Goal: Find specific page/section: Find specific page/section

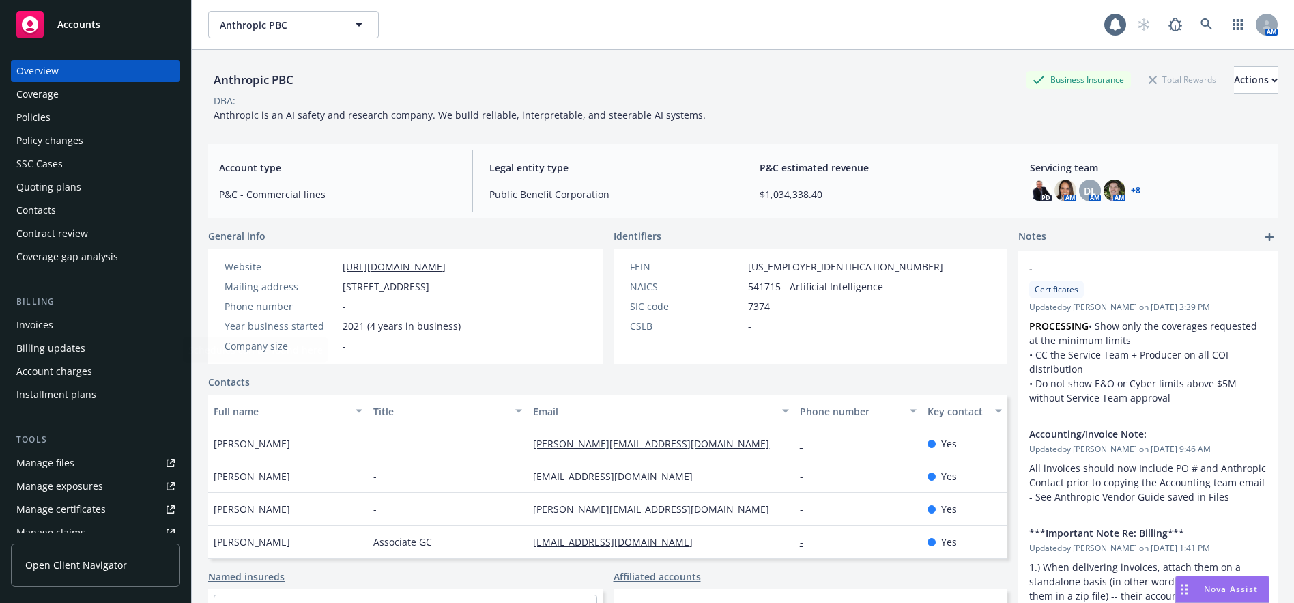
click at [53, 452] on div "Manage files" at bounding box center [45, 463] width 58 height 22
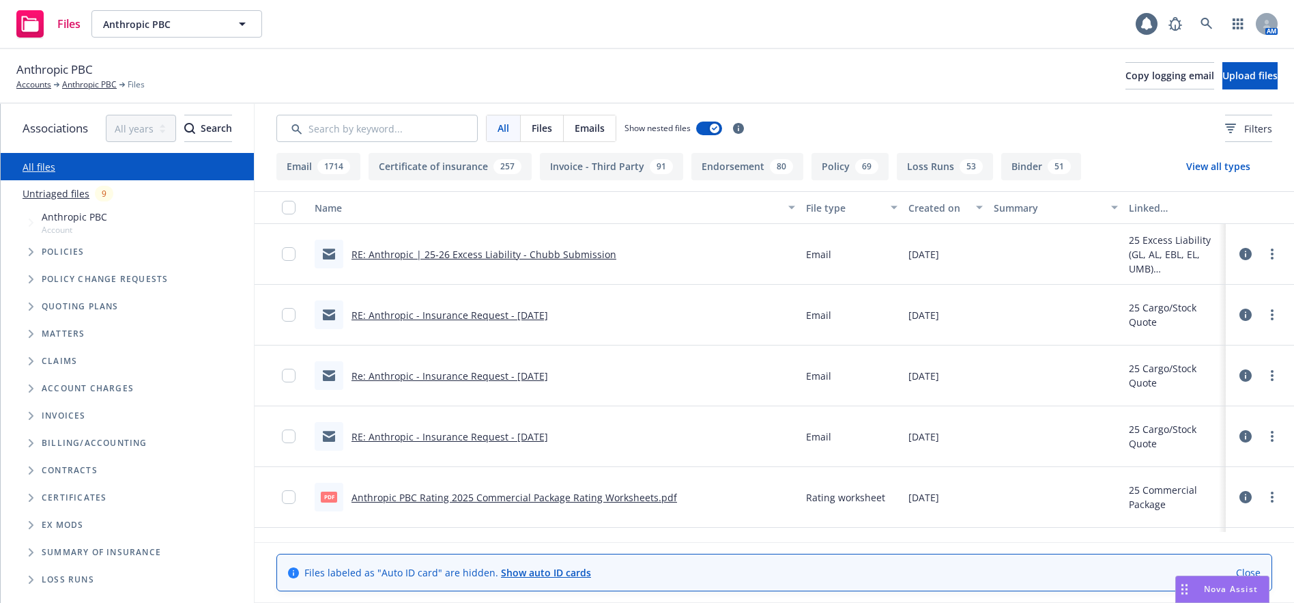
scroll to position [28, 0]
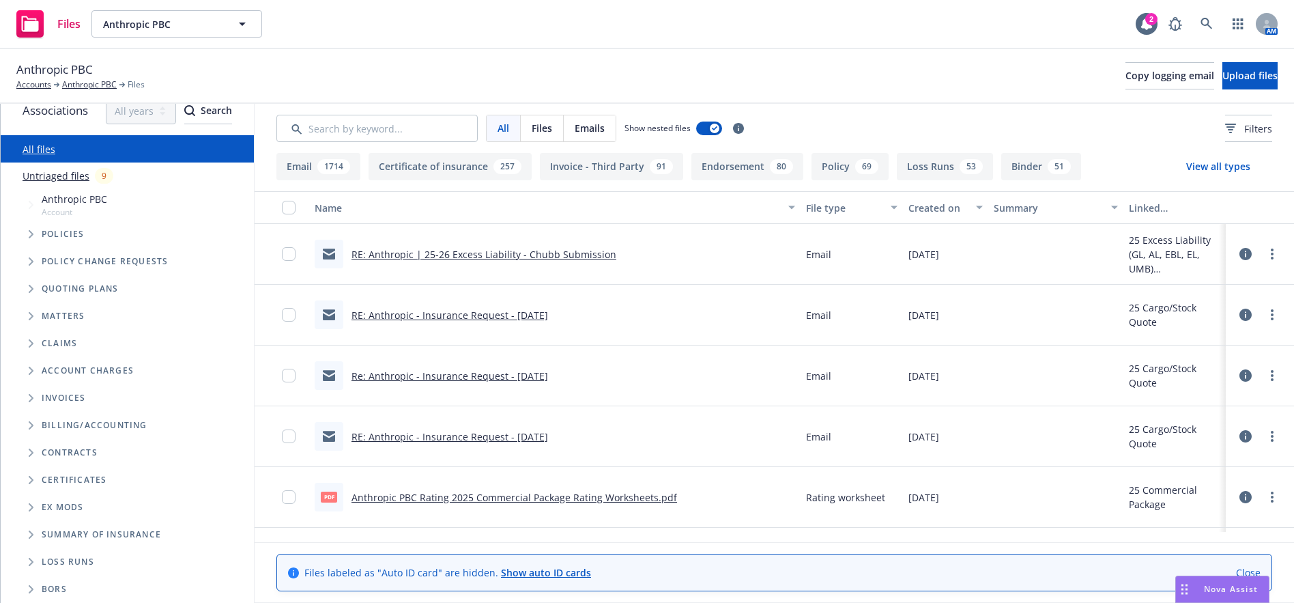
click at [31, 558] on icon "Folder Tree Example" at bounding box center [31, 562] width 5 height 8
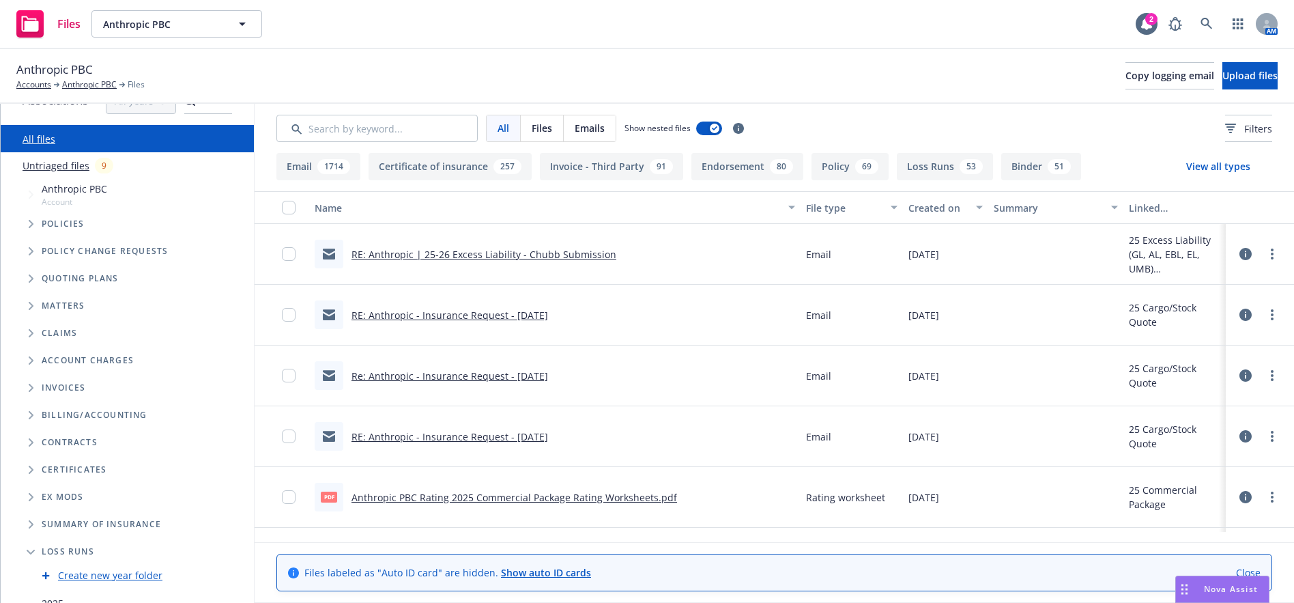
scroll to position [83, 0]
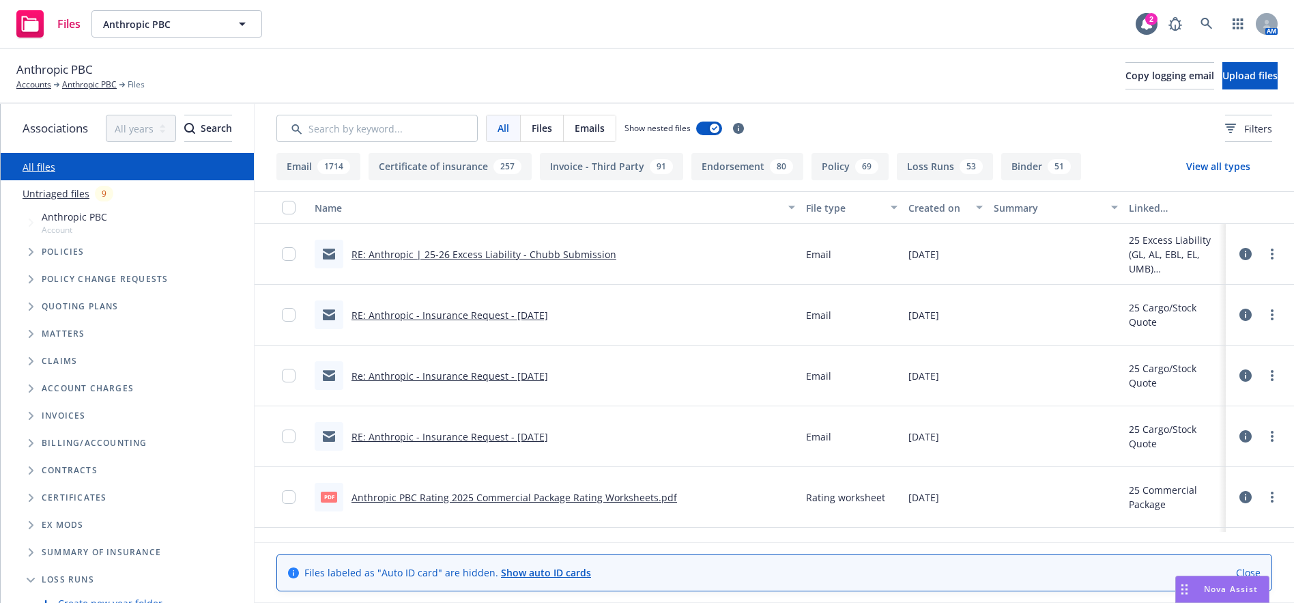
scroll to position [83, 0]
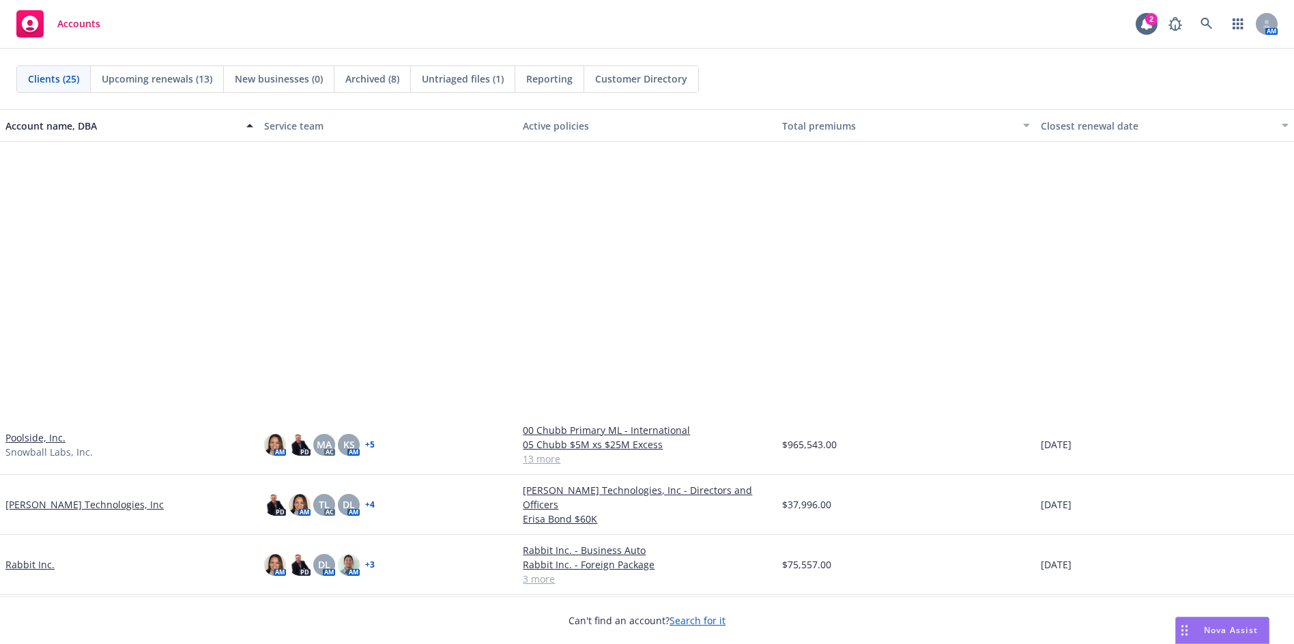
scroll to position [910, 0]
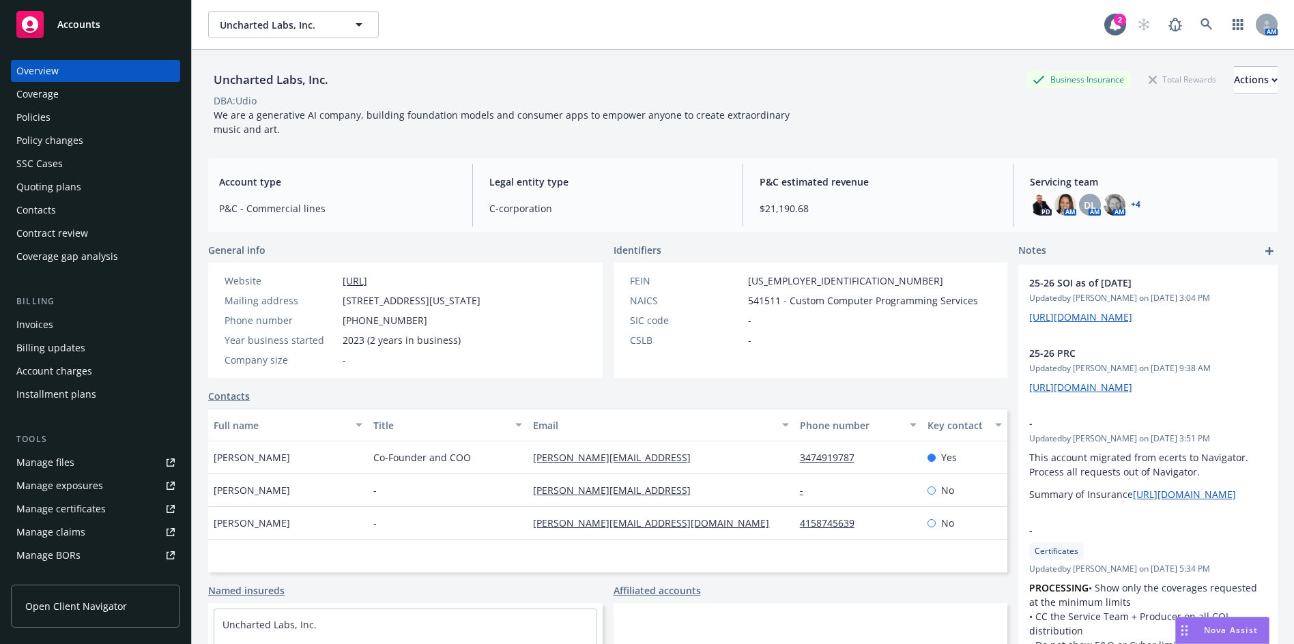
click at [58, 109] on div "Policies" at bounding box center [95, 117] width 158 height 22
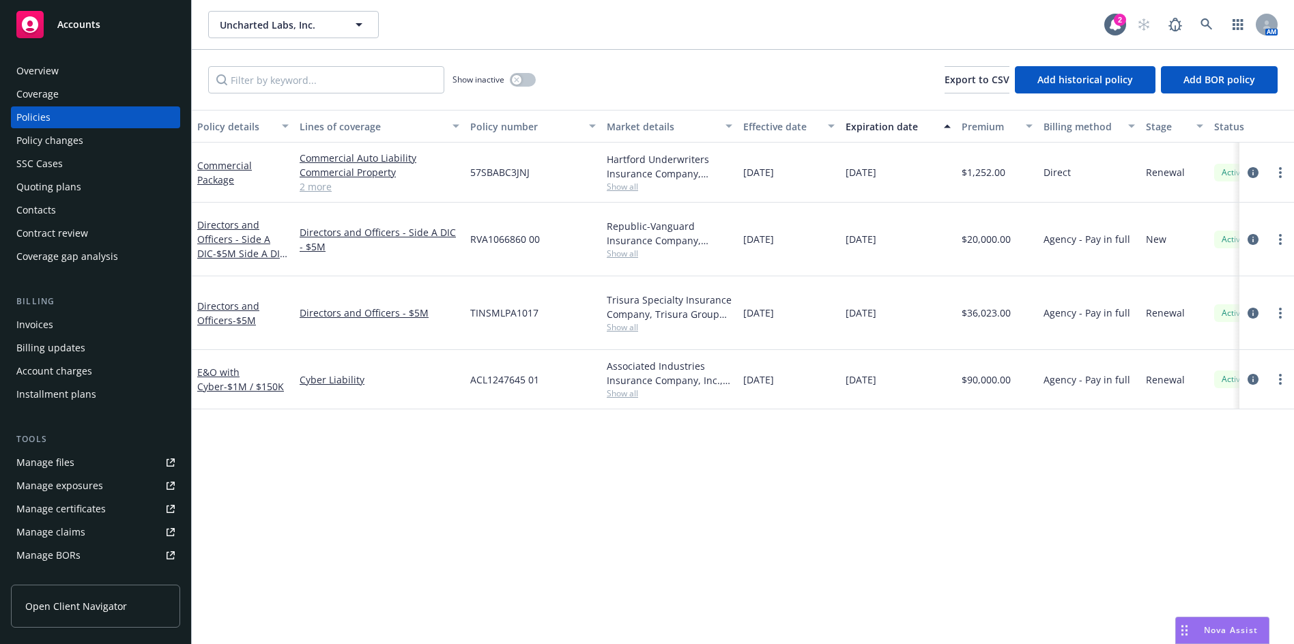
click at [314, 417] on div "Policy details Lines of coverage Policy number Market details Effective date Ex…" at bounding box center [743, 377] width 1102 height 534
click at [223, 366] on link "E&O with Cyber - $1M / $150K" at bounding box center [240, 379] width 87 height 27
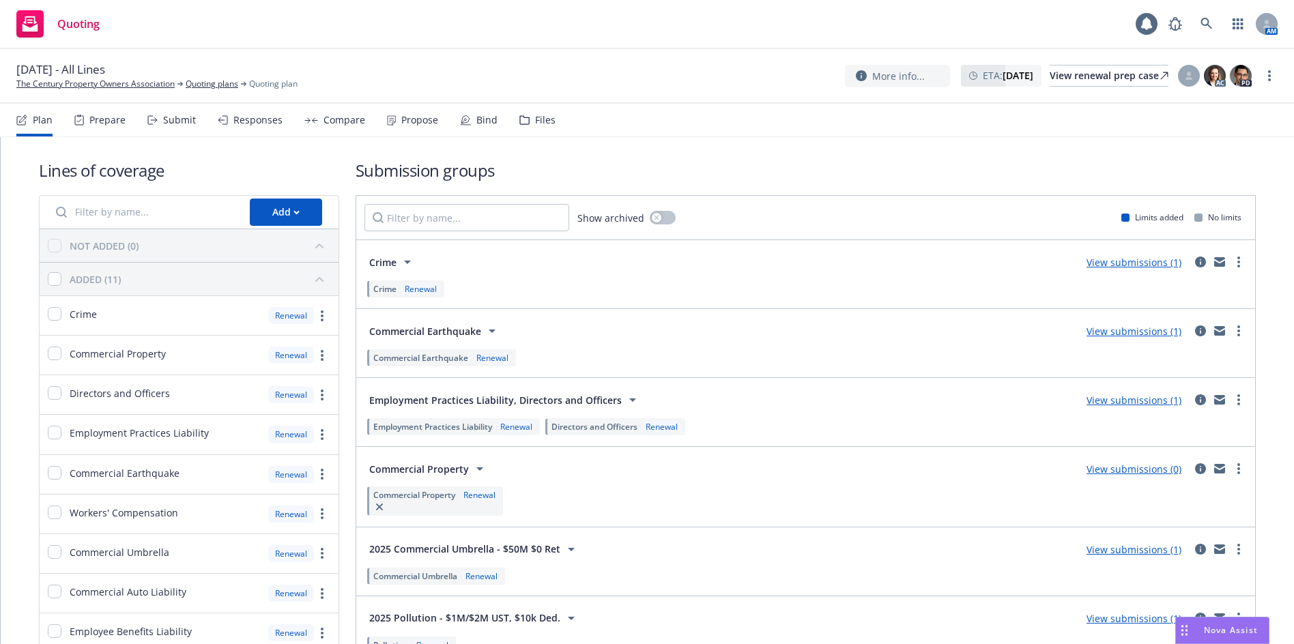
click at [528, 123] on div "Files" at bounding box center [537, 120] width 36 height 33
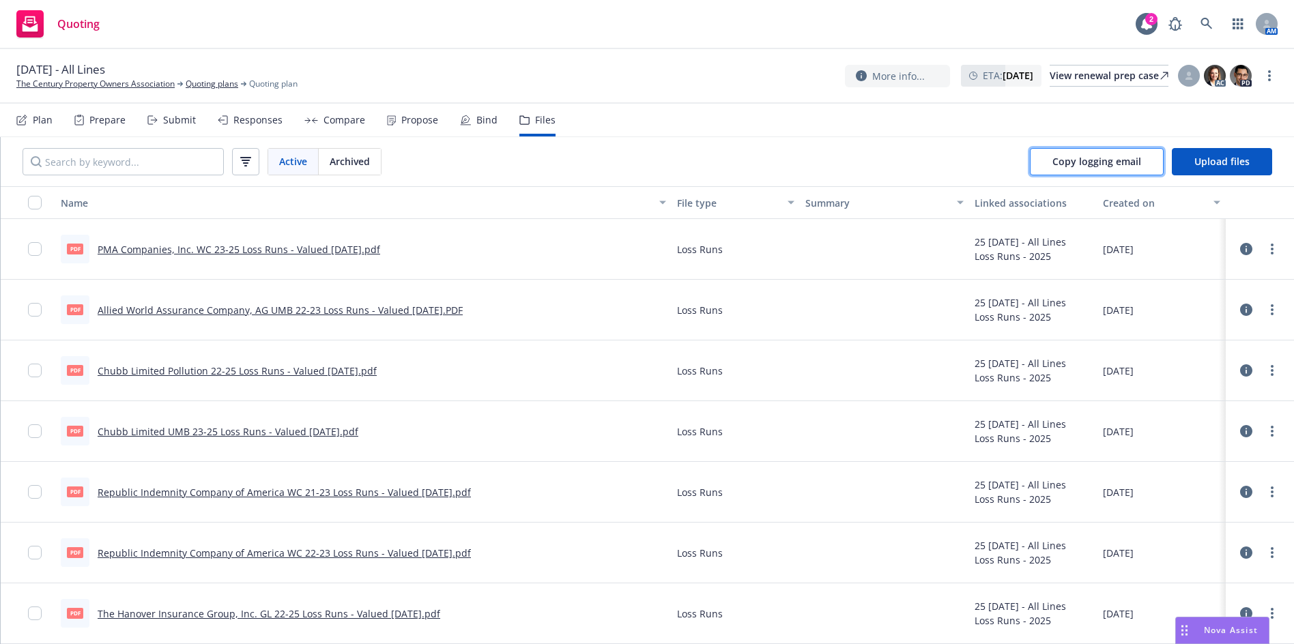
click at [1114, 158] on span "Copy logging email" at bounding box center [1096, 161] width 89 height 13
click at [124, 85] on link "The Century Property Owners Association" at bounding box center [95, 84] width 158 height 12
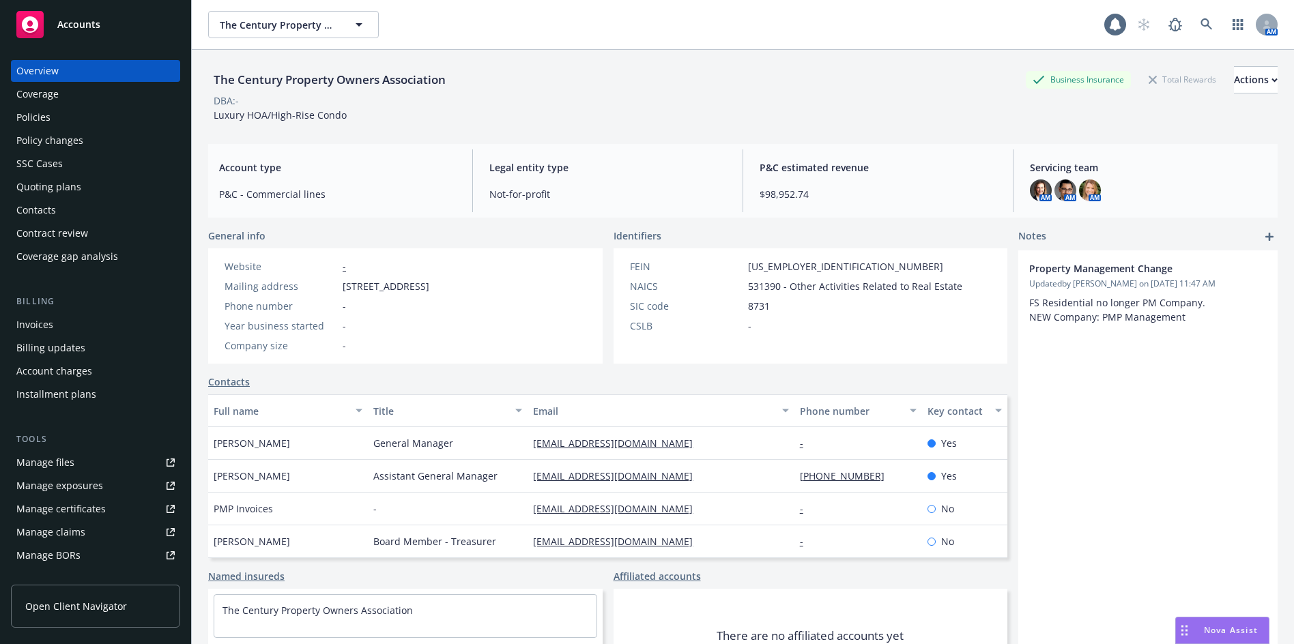
click at [47, 118] on div "Policies" at bounding box center [33, 117] width 34 height 22
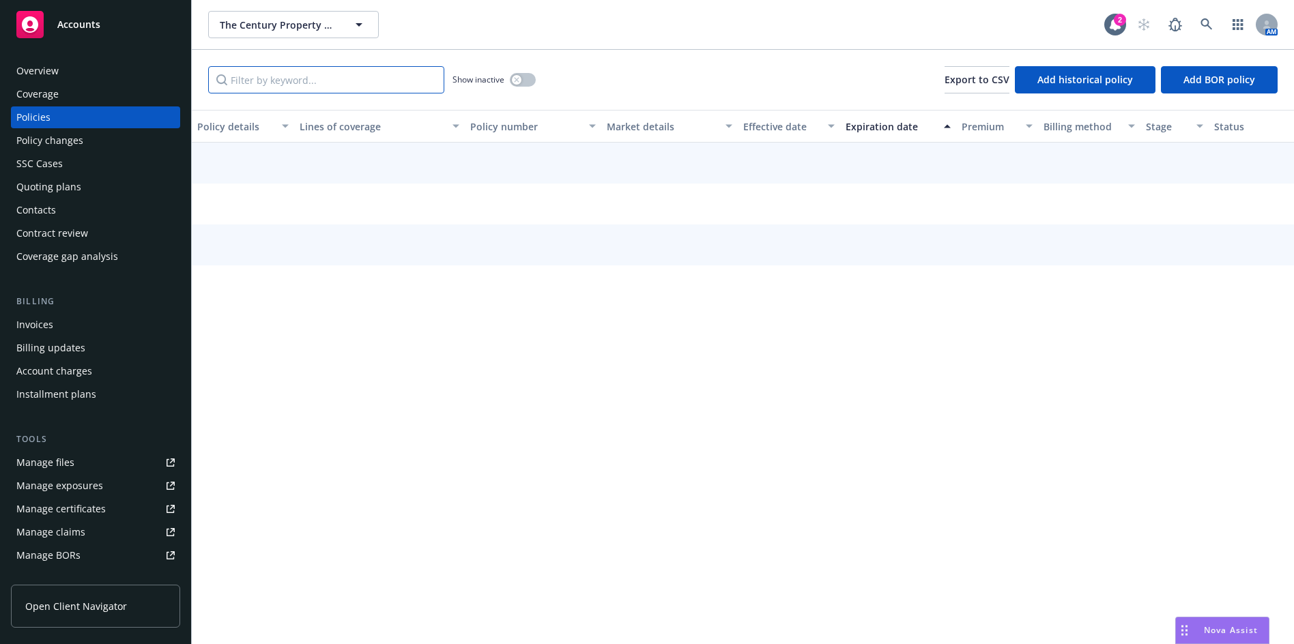
click at [261, 73] on input "Filter by keyword..." at bounding box center [326, 79] width 236 height 27
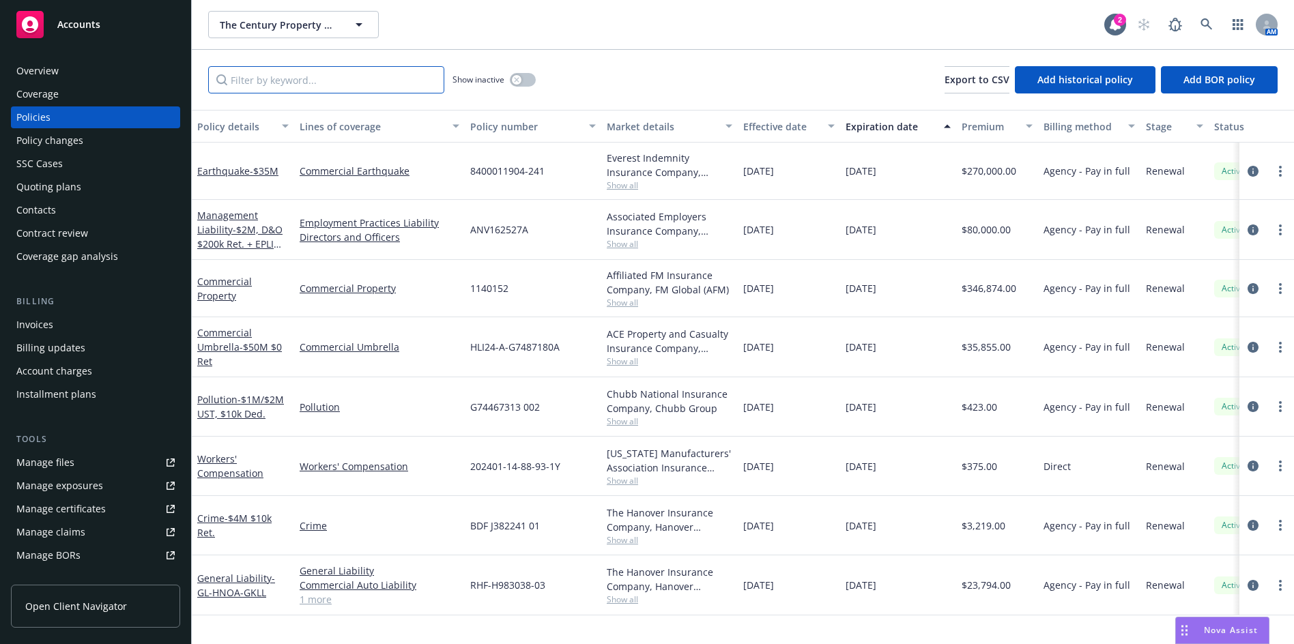
paste input "[EMAIL_ADDRESS][DOMAIN_NAME]"
type input "[EMAIL_ADDRESS][DOMAIN_NAME]"
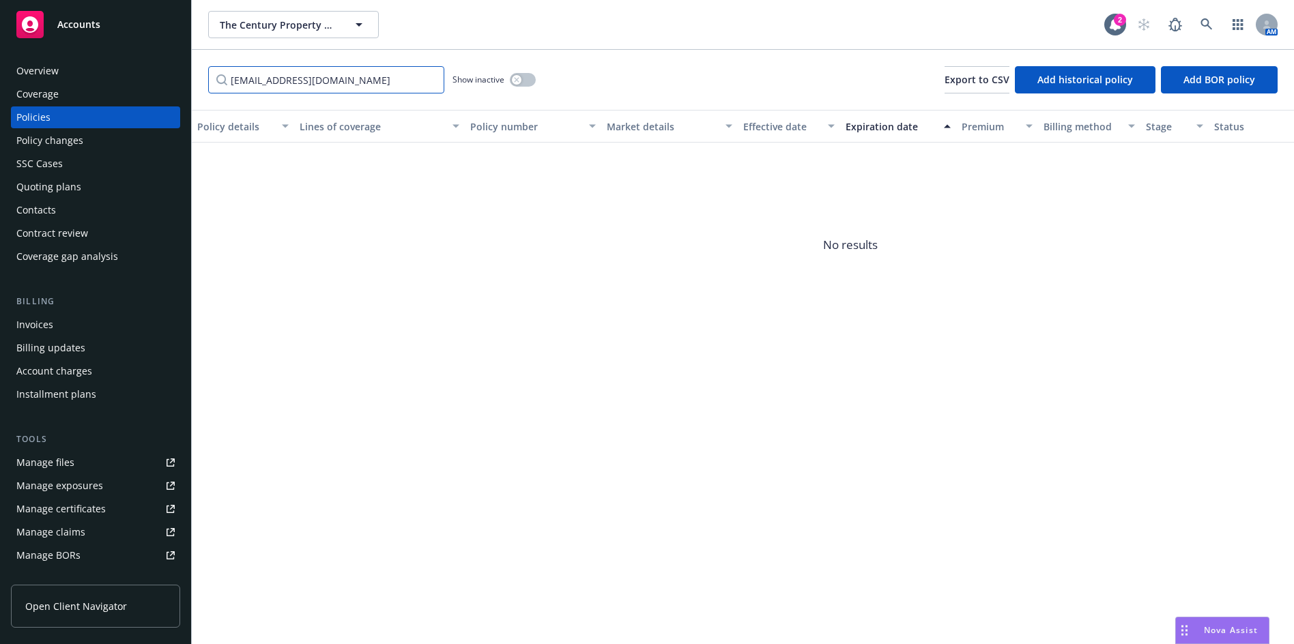
click at [431, 78] on input "[EMAIL_ADDRESS][DOMAIN_NAME]" at bounding box center [326, 79] width 236 height 27
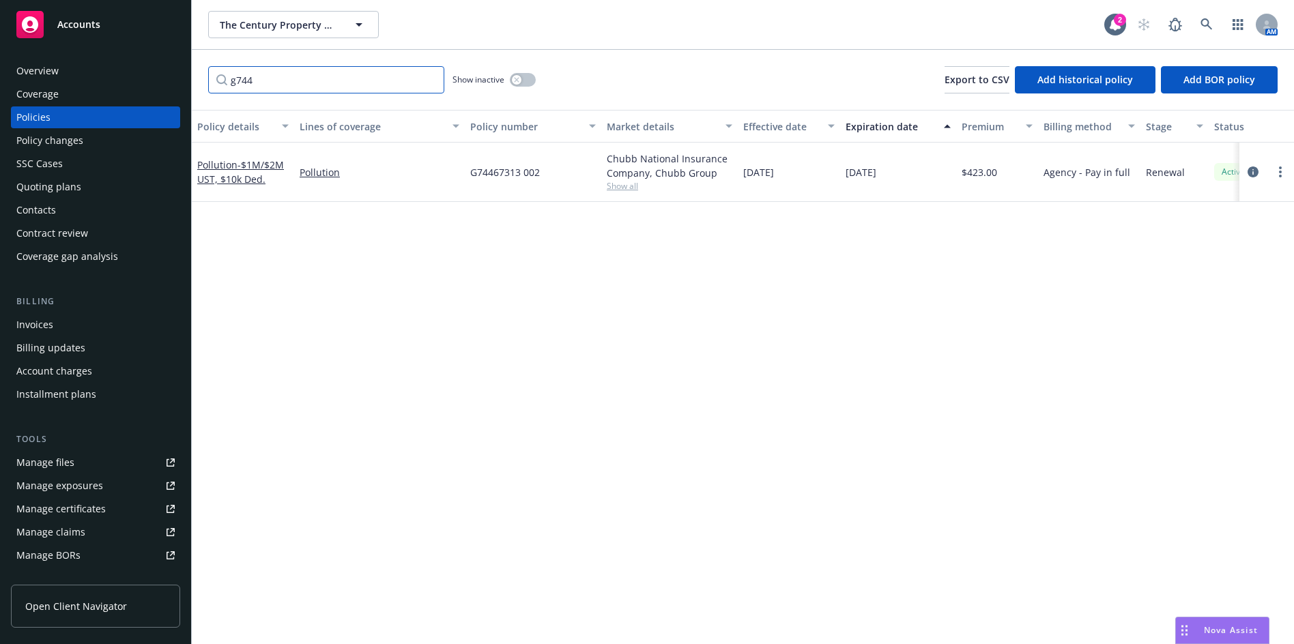
type input "g744"
drag, startPoint x: 266, startPoint y: 181, endPoint x: 195, endPoint y: 169, distance: 72.0
click at [195, 169] on div "Pollution - $1M/$2M UST, $10k Ded." at bounding box center [243, 172] width 102 height 59
copy link "Pollution - $1M/$2M UST, $10k Ded."
